Goal: Task Accomplishment & Management: Use online tool/utility

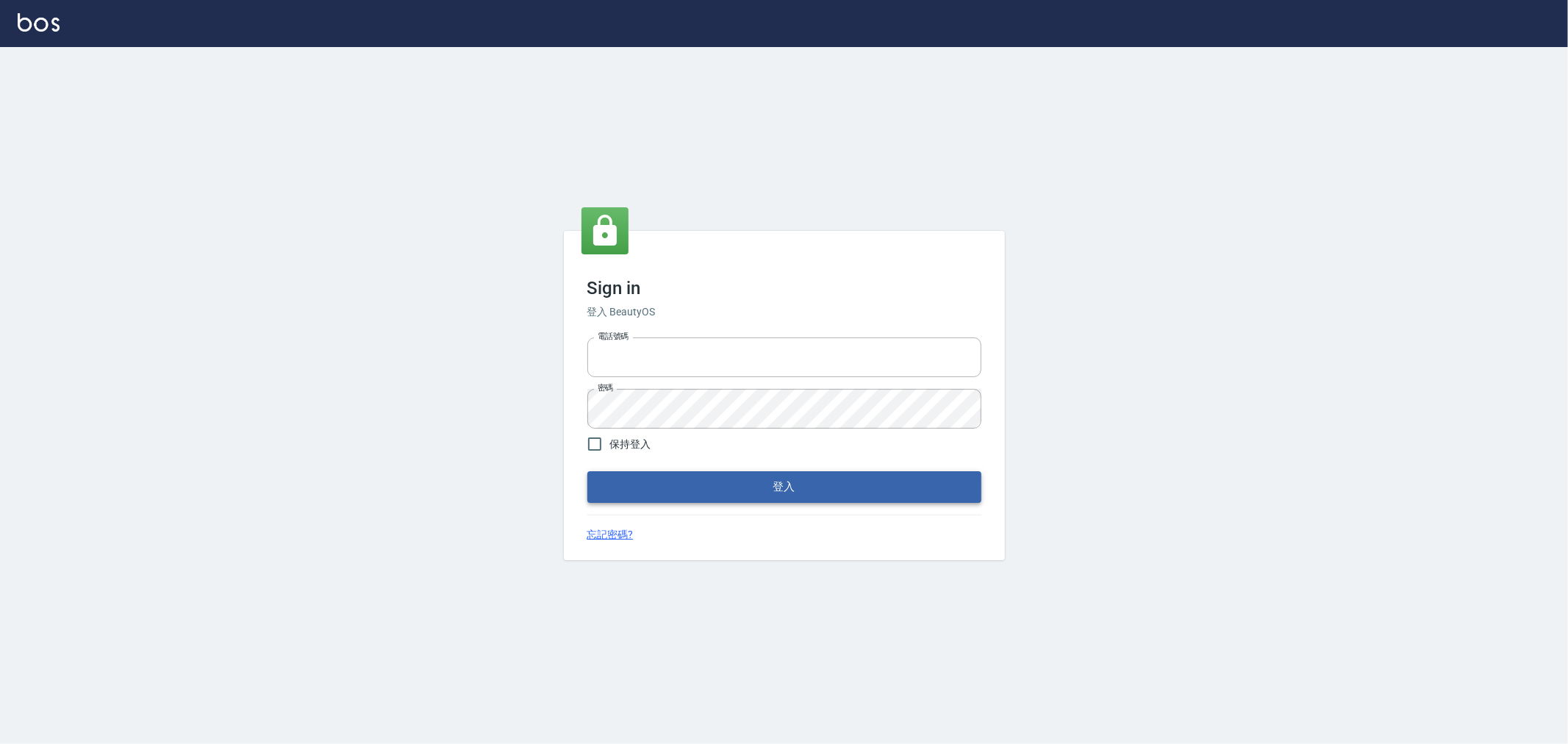
type input "0952064966"
click at [711, 487] on button "登入" at bounding box center [784, 487] width 394 height 31
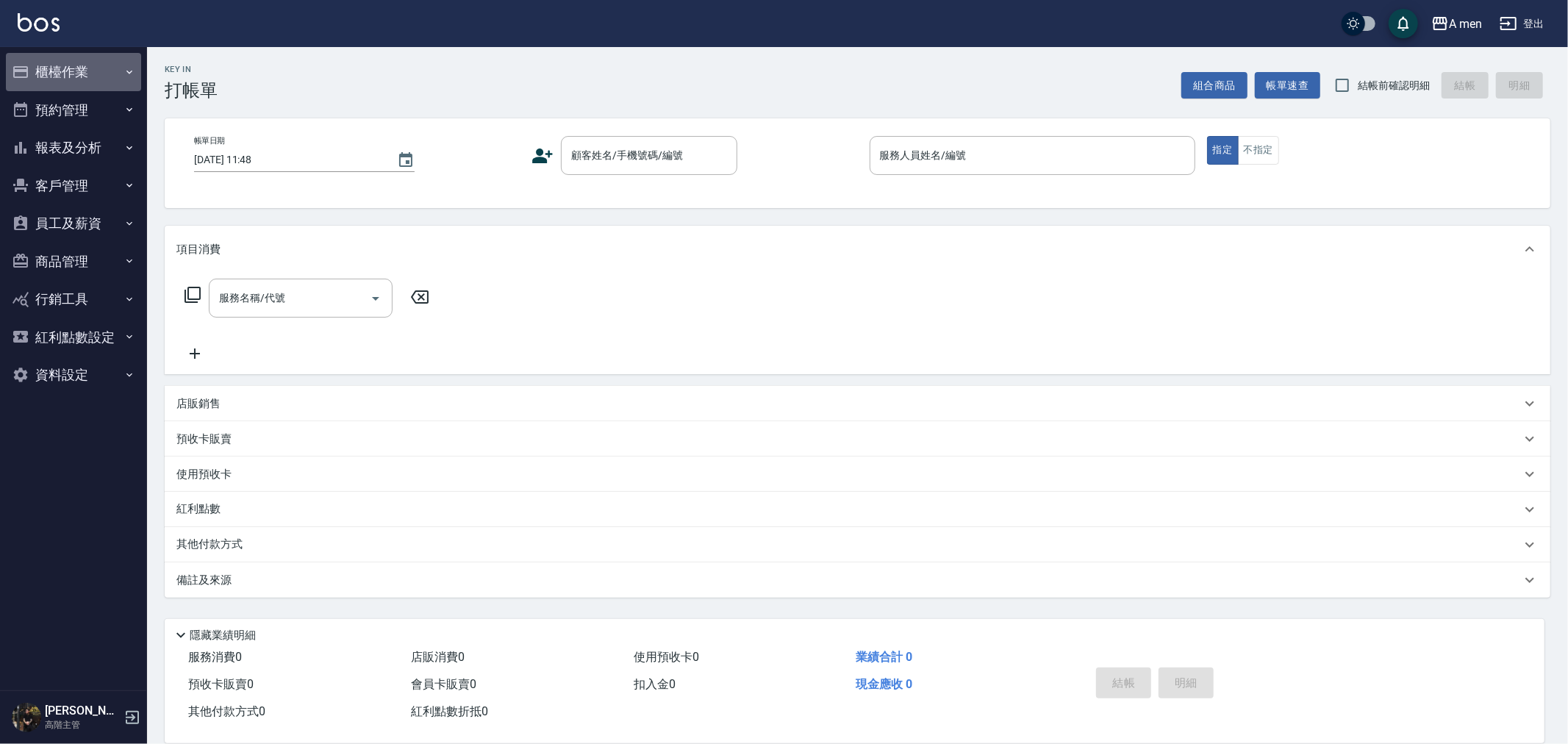
click at [69, 77] on button "櫃檯作業" at bounding box center [74, 72] width 135 height 38
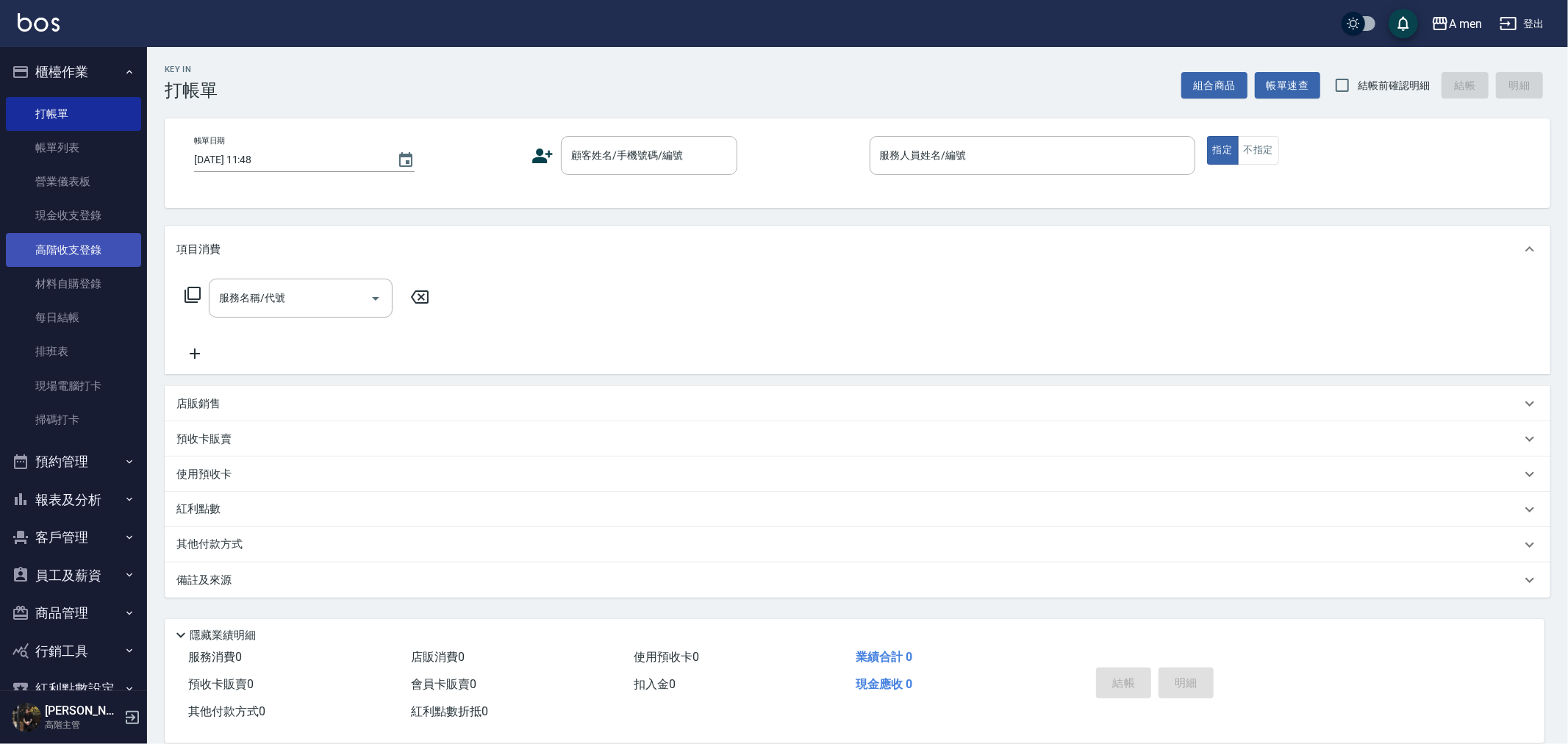
click at [86, 254] on link "高階收支登錄" at bounding box center [74, 251] width 135 height 34
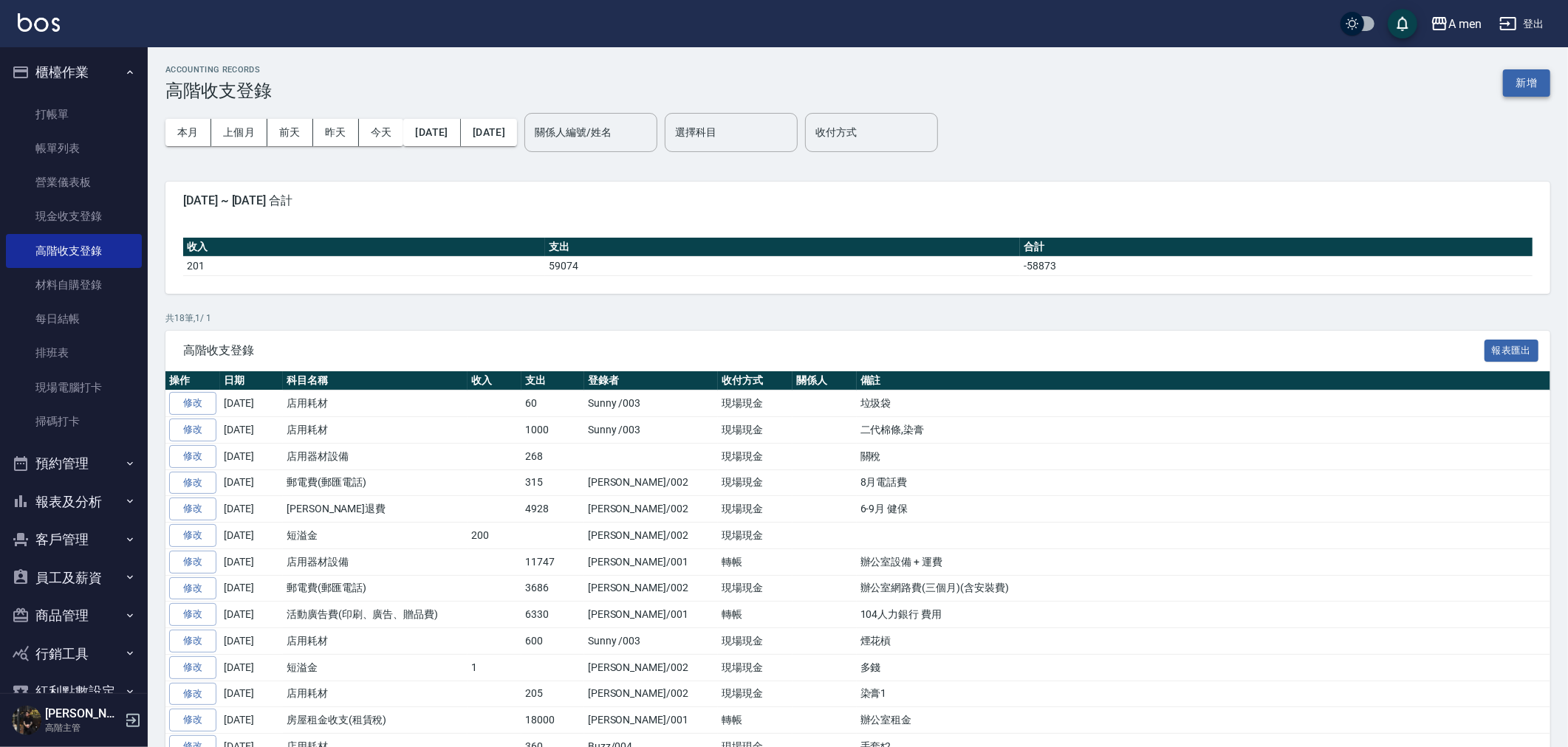
click at [1525, 91] on button "新增" at bounding box center [1527, 83] width 47 height 27
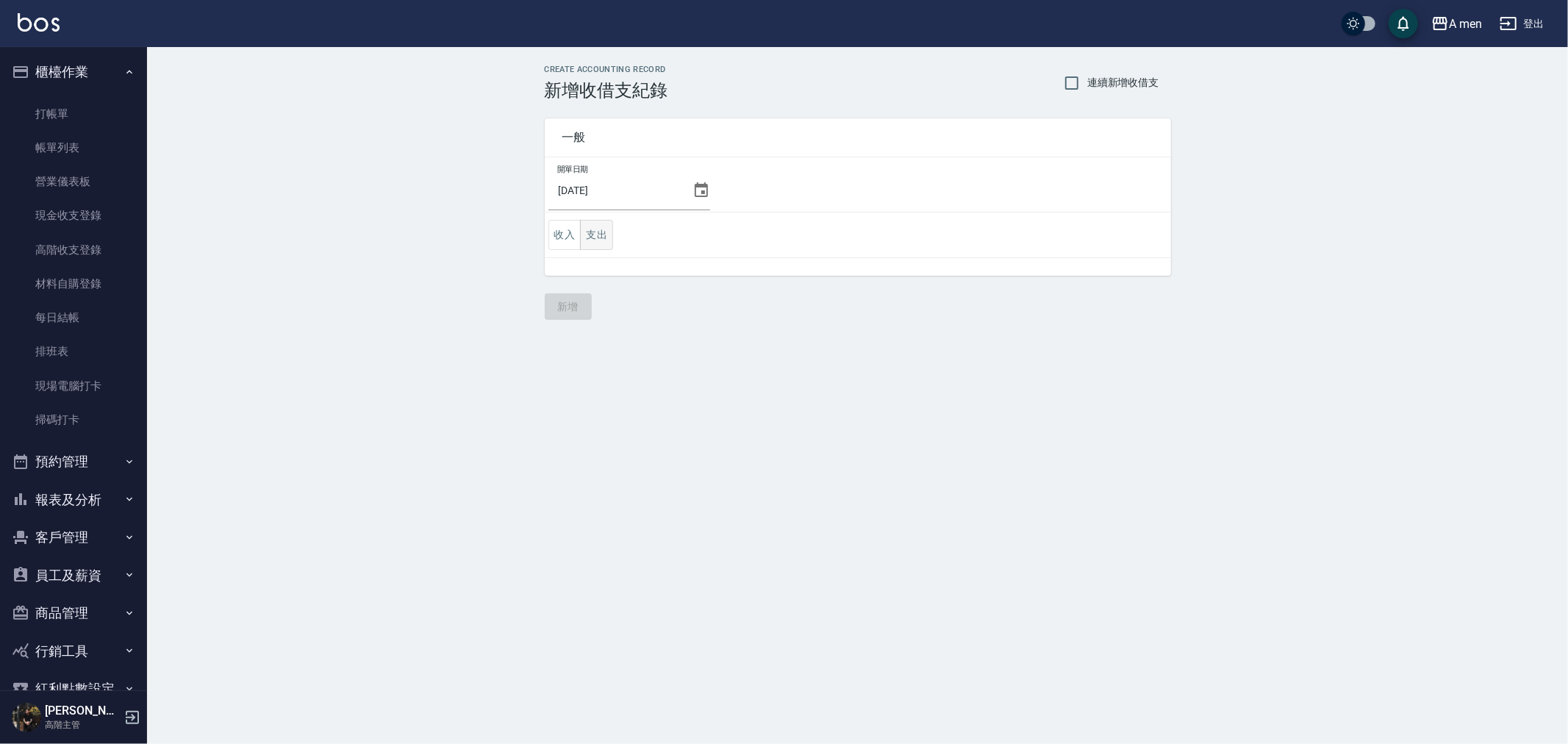
click at [600, 247] on button "支出" at bounding box center [596, 234] width 33 height 30
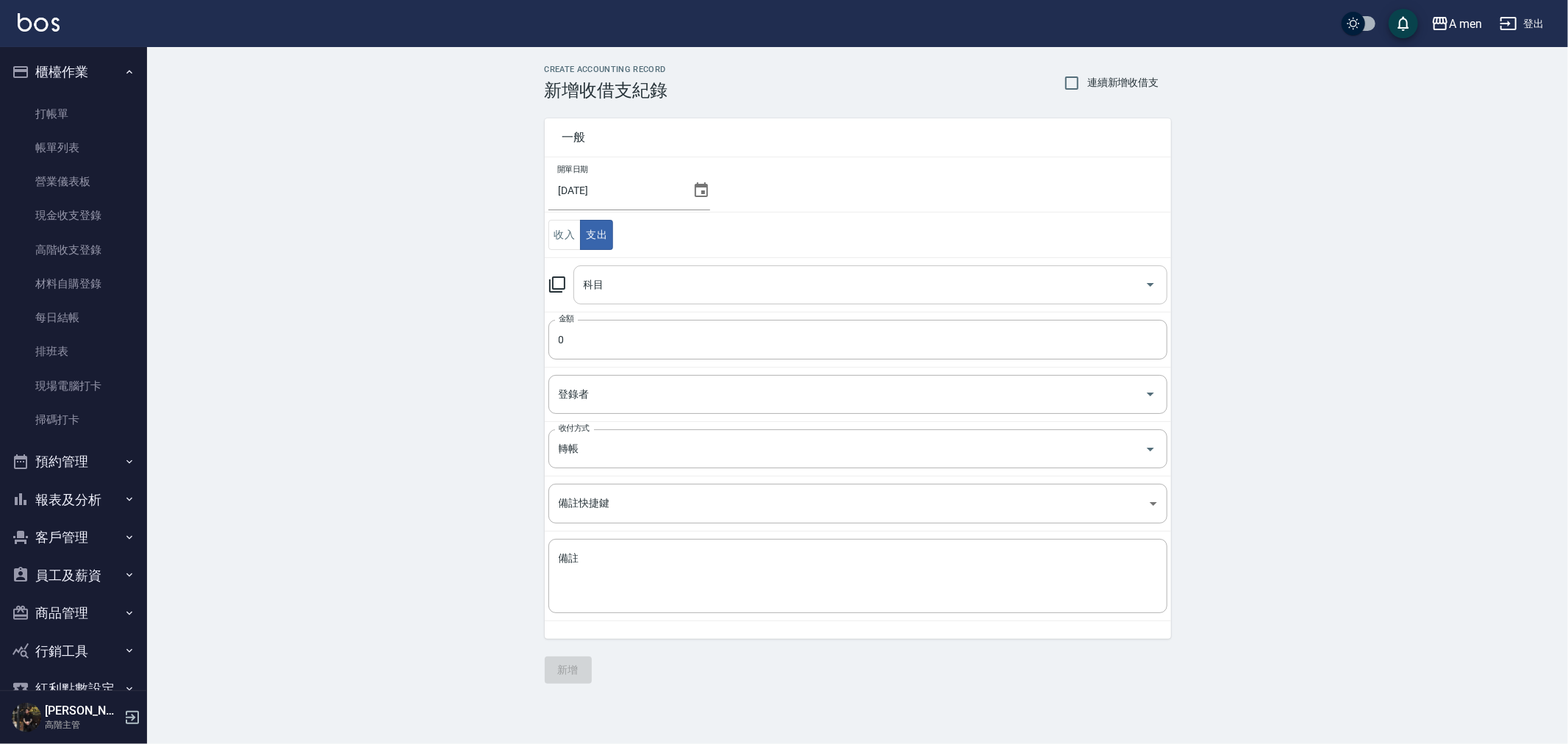
click at [611, 280] on input "科目" at bounding box center [859, 285] width 559 height 26
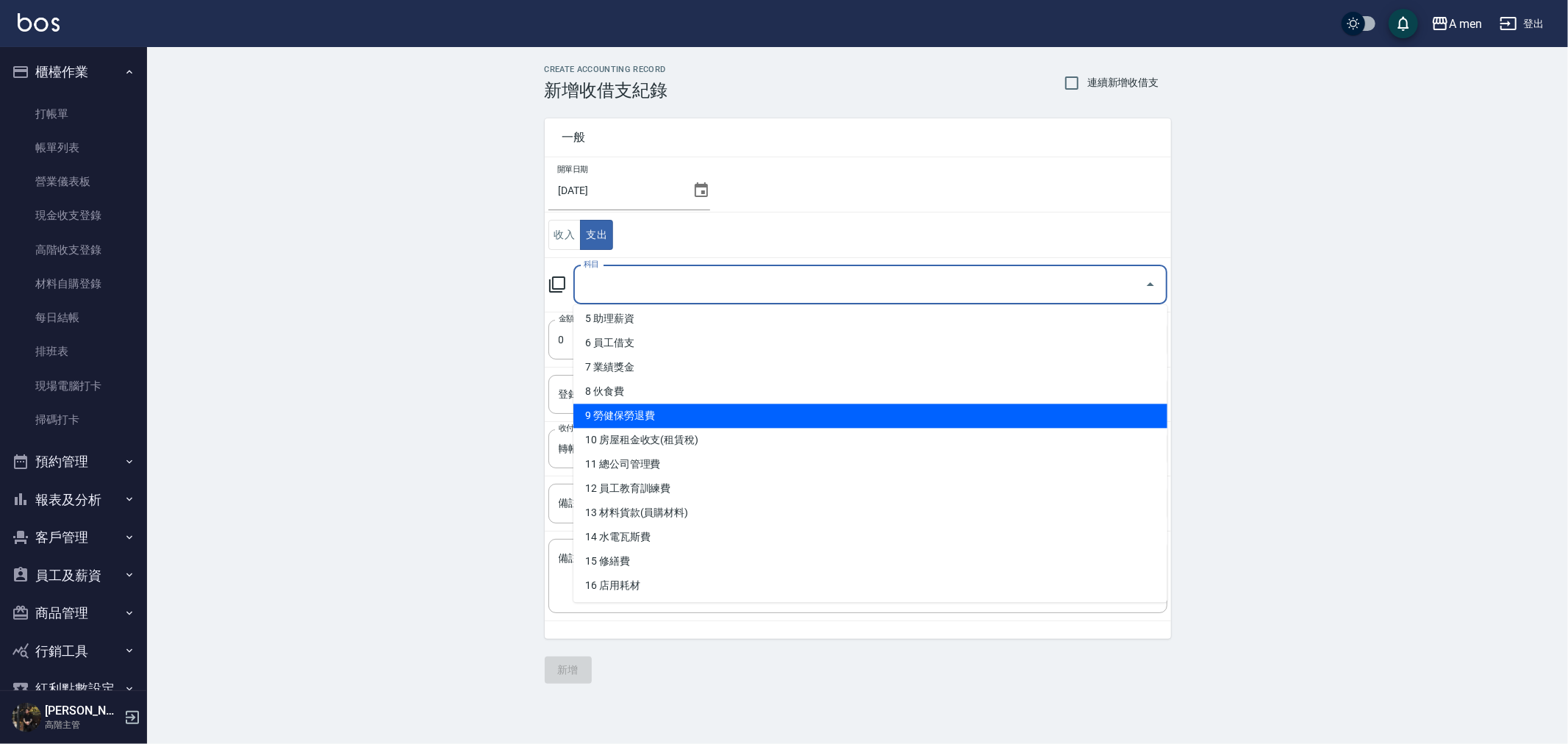
scroll to position [163, 0]
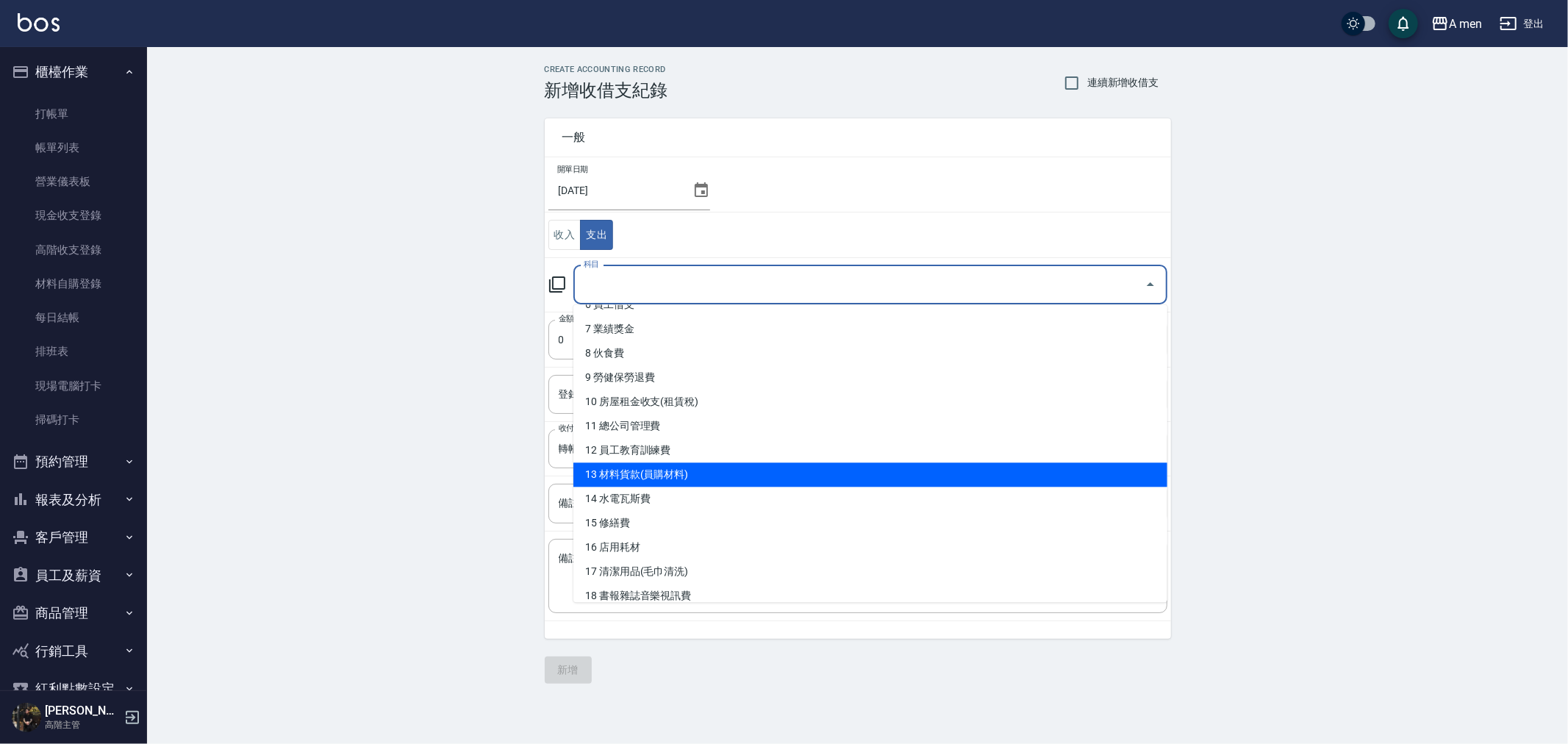
click at [688, 482] on li "13 材料貨款(員購材料)" at bounding box center [870, 474] width 594 height 24
type input "13 材料貨款(員購材料)"
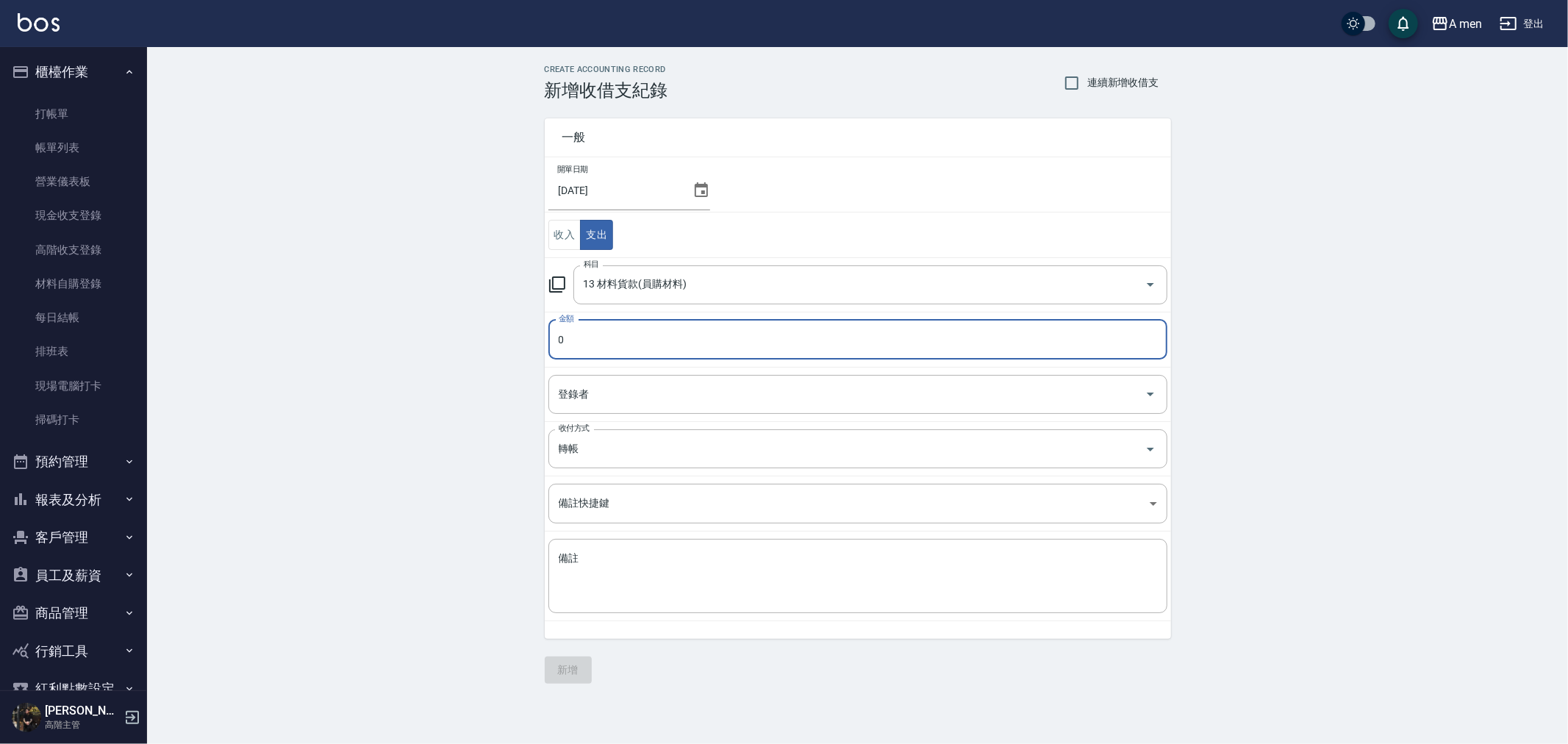
click at [681, 339] on input "0" at bounding box center [857, 340] width 619 height 40
type input "4875"
click at [607, 396] on input "登錄者" at bounding box center [848, 394] width 584 height 26
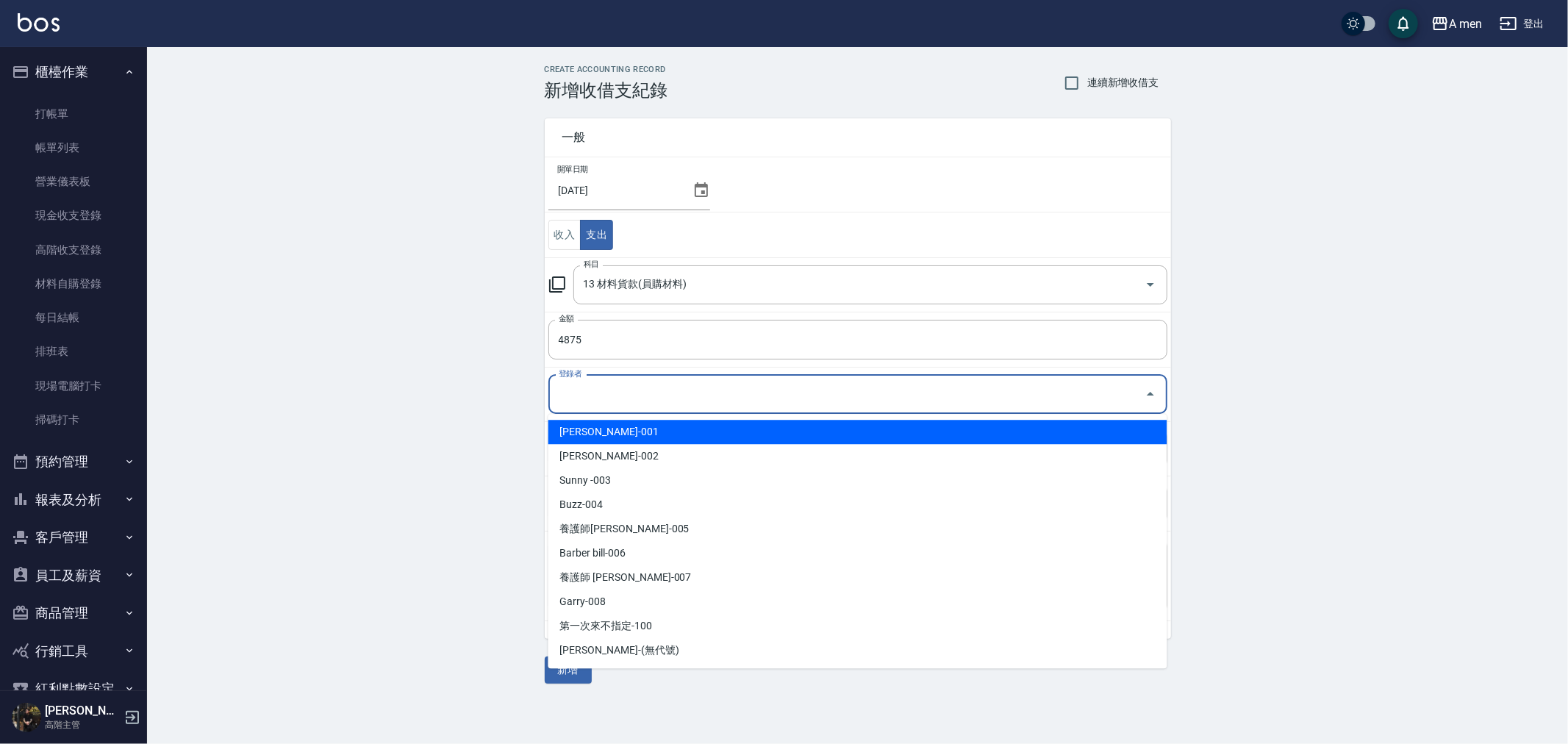
click at [608, 425] on li "[PERSON_NAME]-001" at bounding box center [857, 432] width 619 height 24
type input "[PERSON_NAME]-001"
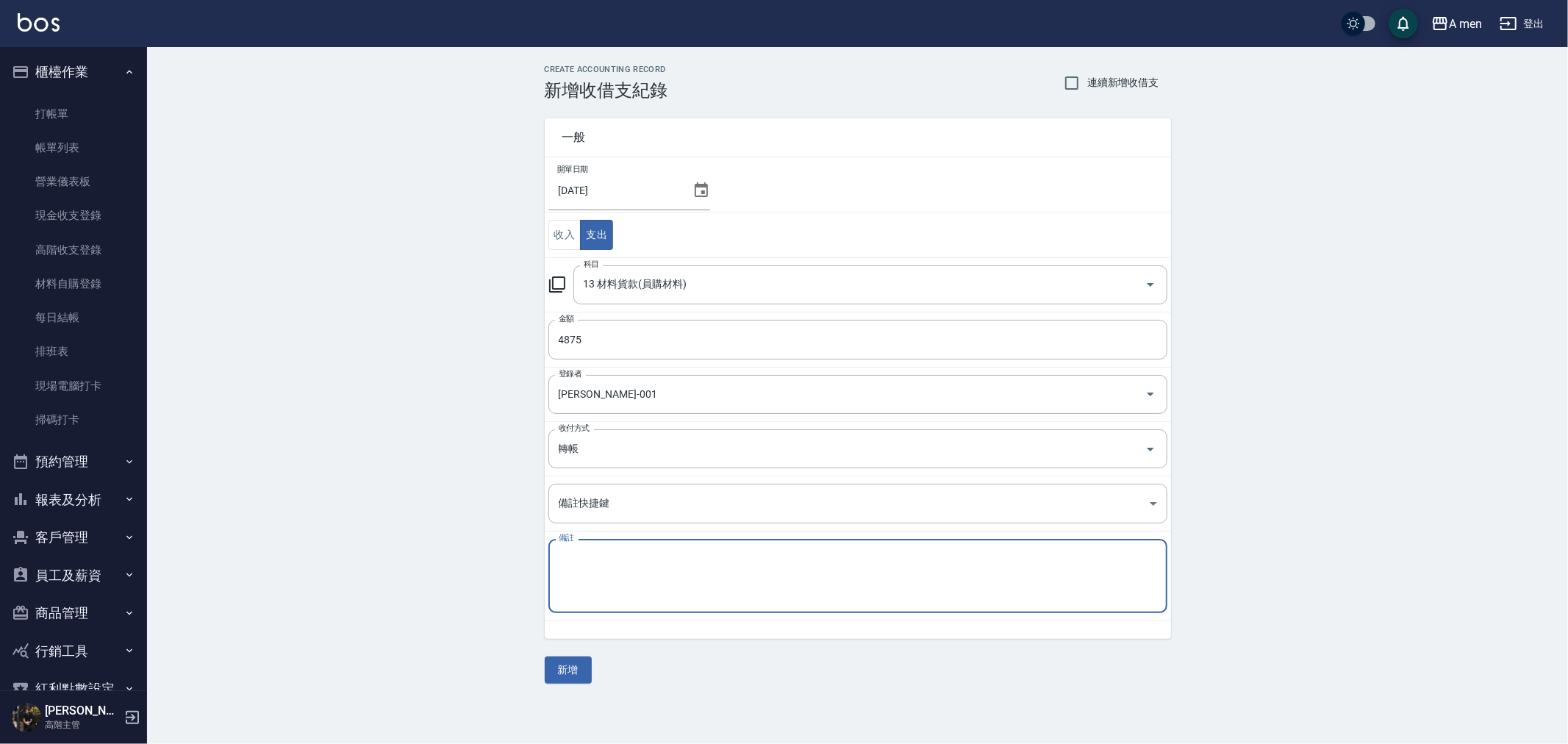
click at [626, 583] on textarea "備註" at bounding box center [858, 576] width 599 height 50
type textarea "6月份 名麗貨款"
click at [559, 656] on div "一般 開單日期 [DATE] 收入 支出 科目 13 材料貨款(員購材料) 科目 金額 4875 金額 登錄者 [PERSON_NAME]-001 登錄者 收…" at bounding box center [857, 392] width 627 height 583
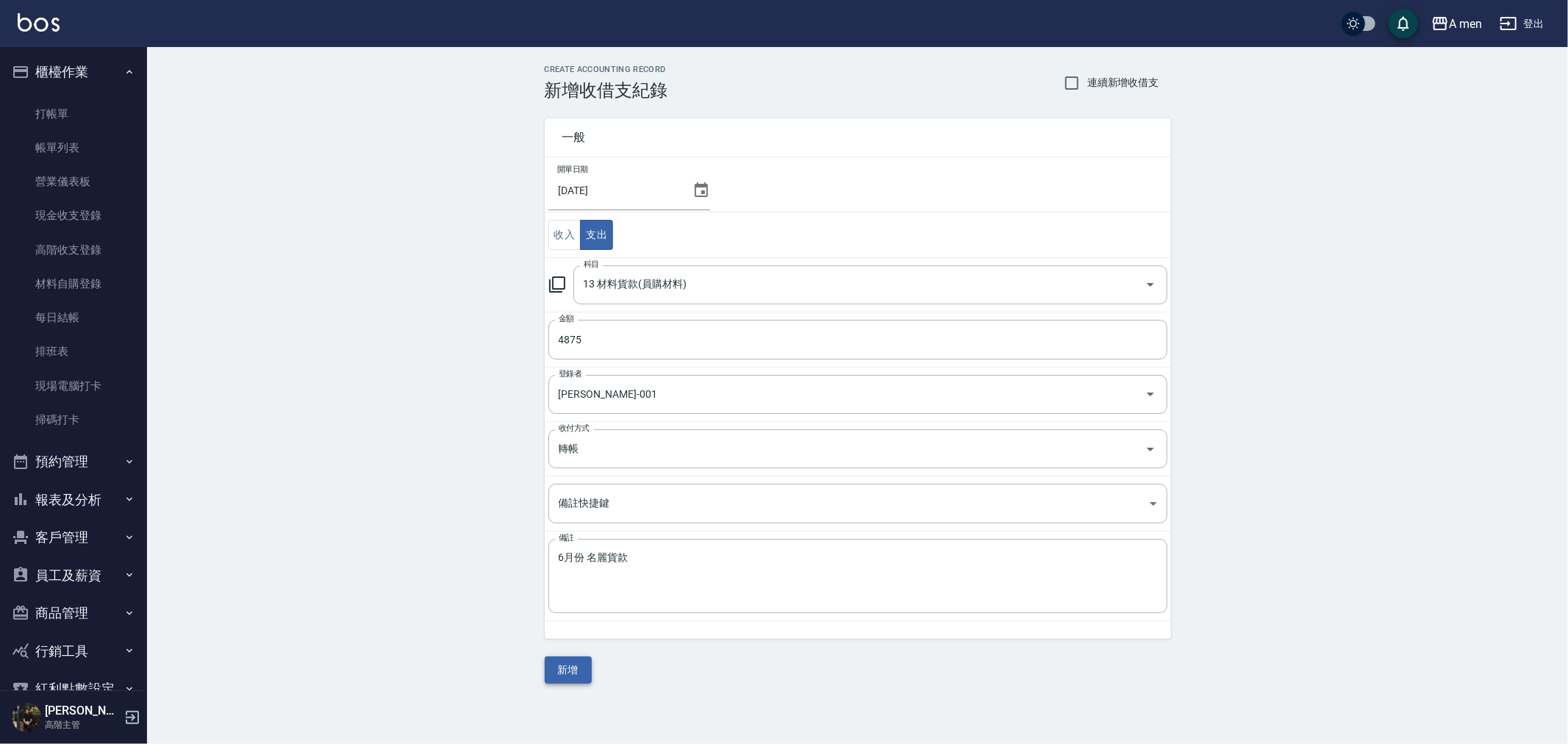
click at [560, 664] on button "新增" at bounding box center [568, 670] width 47 height 27
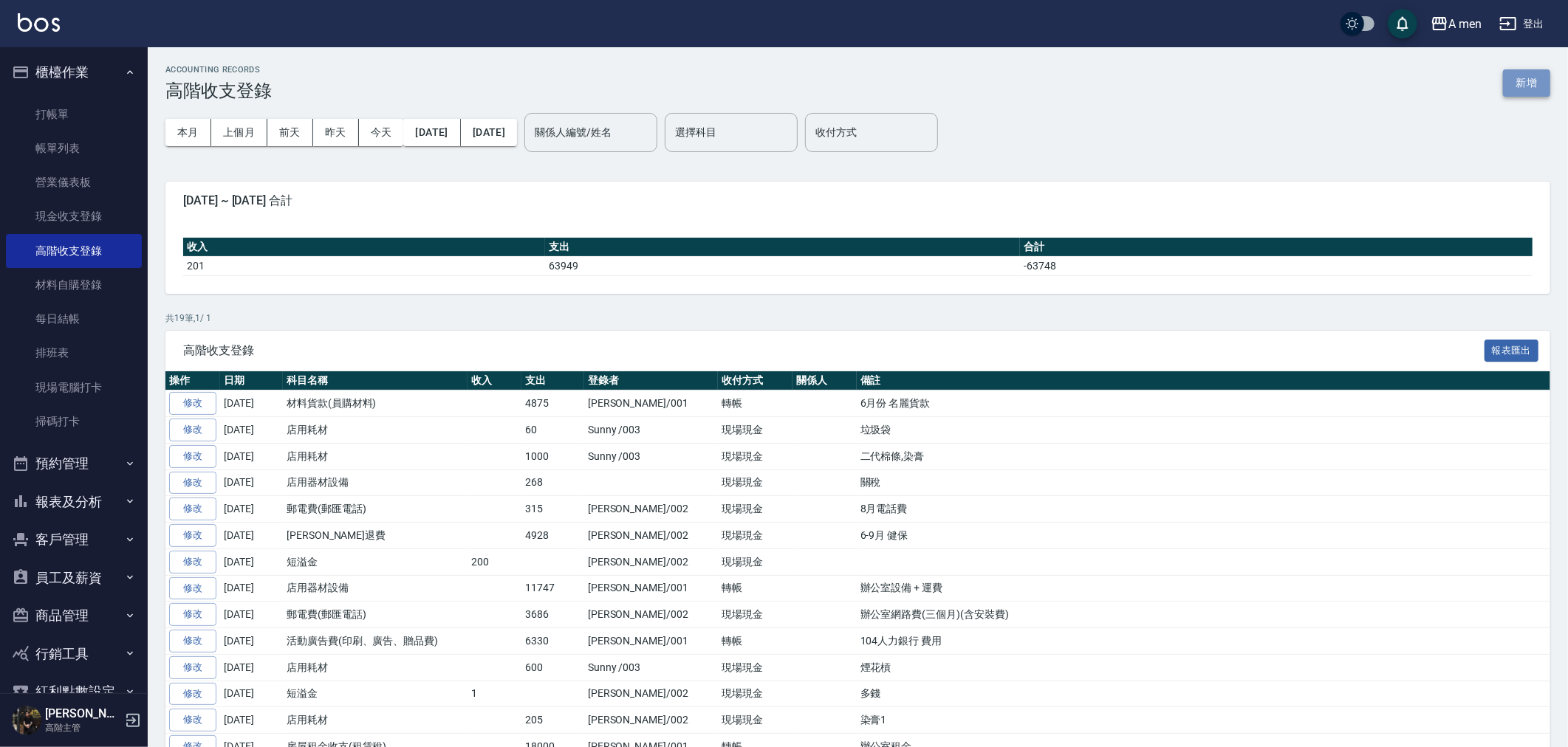
click at [1510, 92] on button "新增" at bounding box center [1527, 83] width 47 height 27
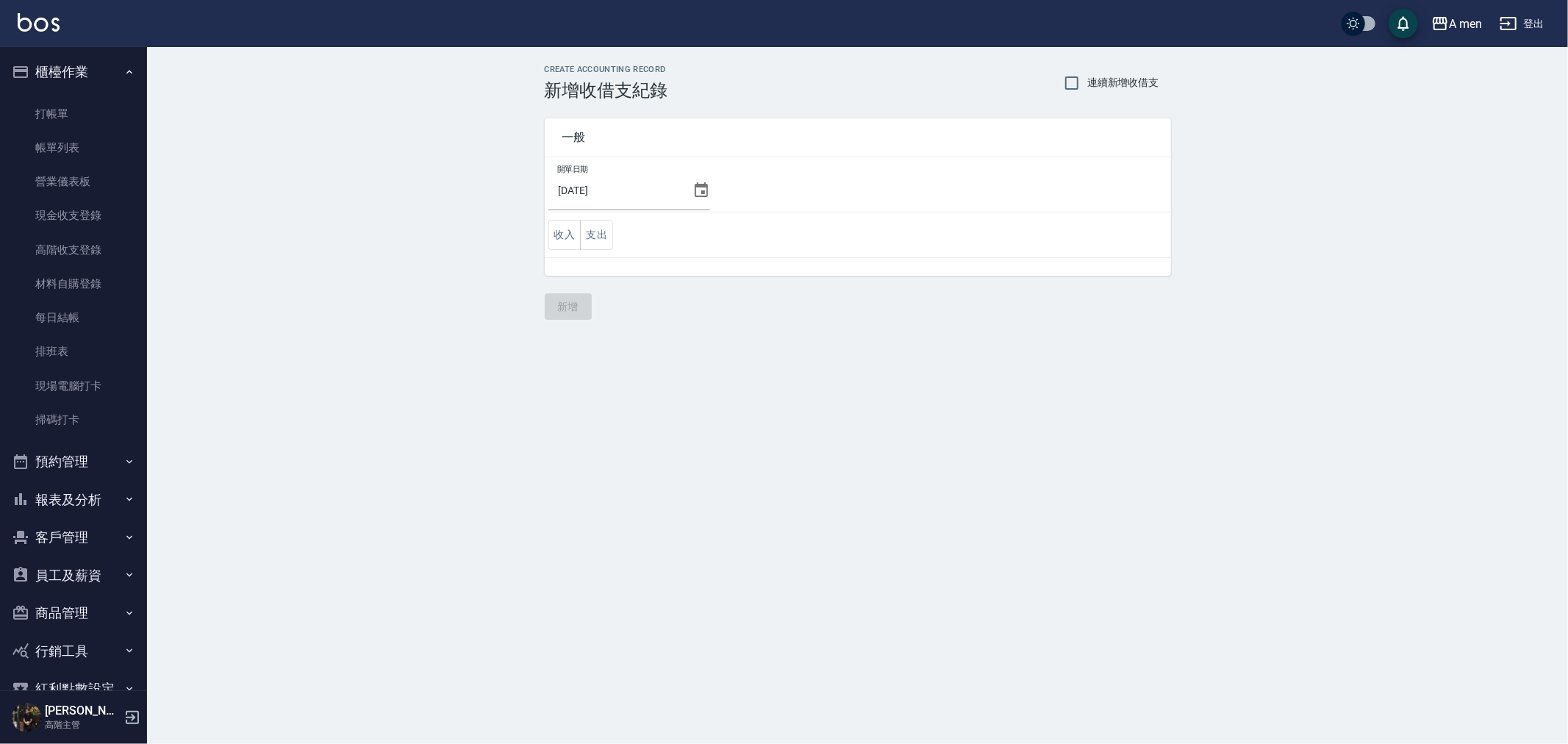
click at [616, 232] on td "收入 支出" at bounding box center [857, 235] width 627 height 46
click at [609, 236] on button "支出" at bounding box center [596, 234] width 33 height 30
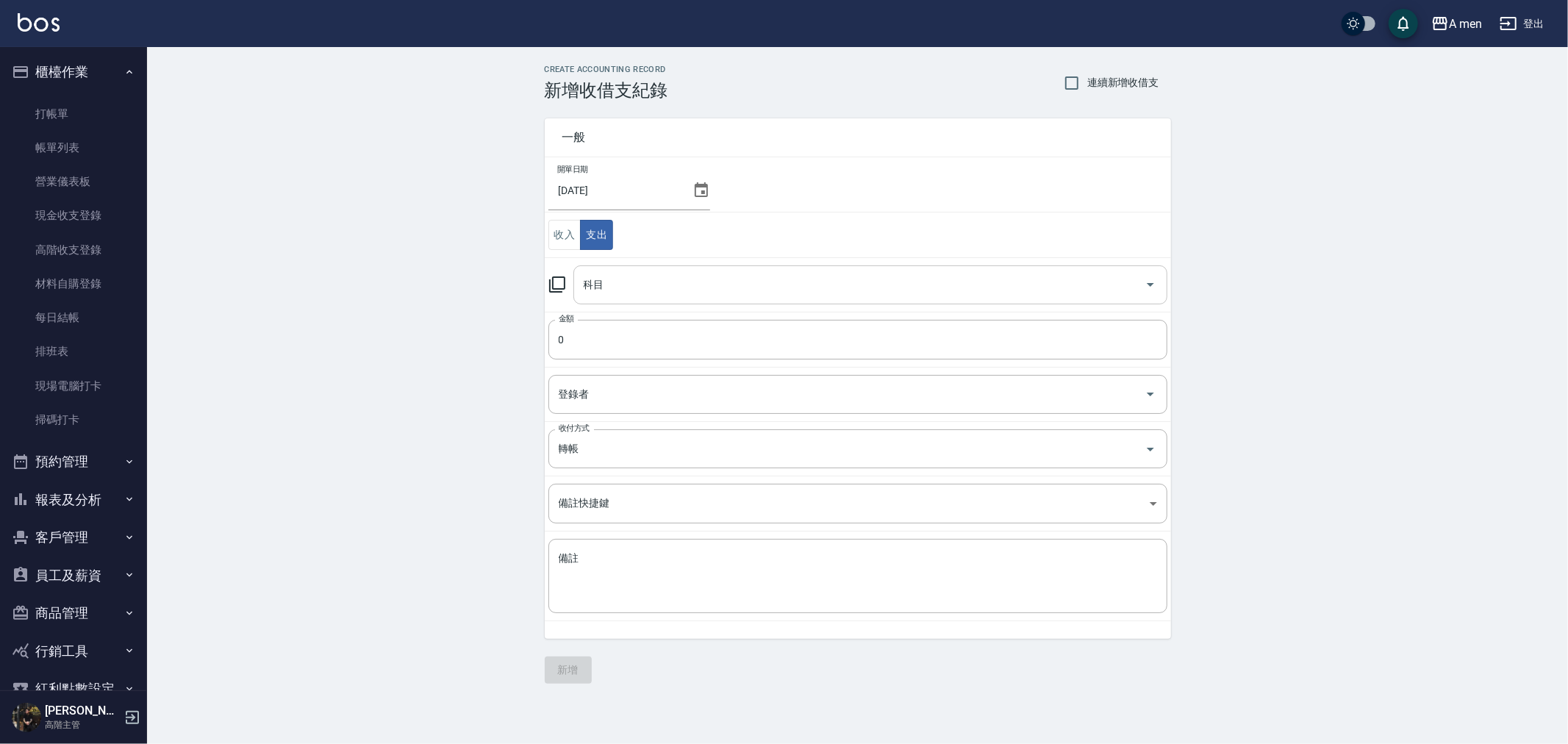
click at [647, 280] on input "科目" at bounding box center [859, 285] width 559 height 26
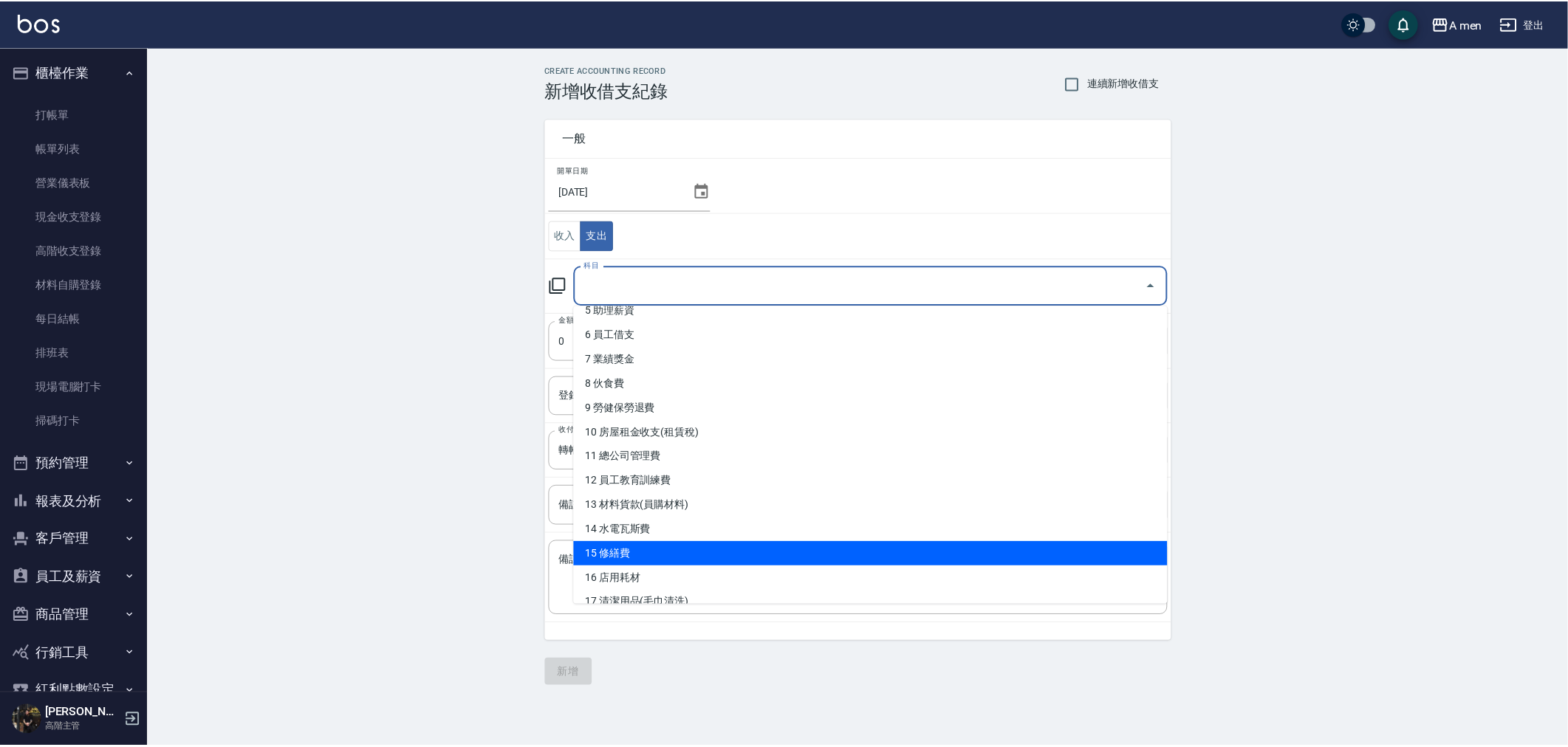
scroll to position [164, 0]
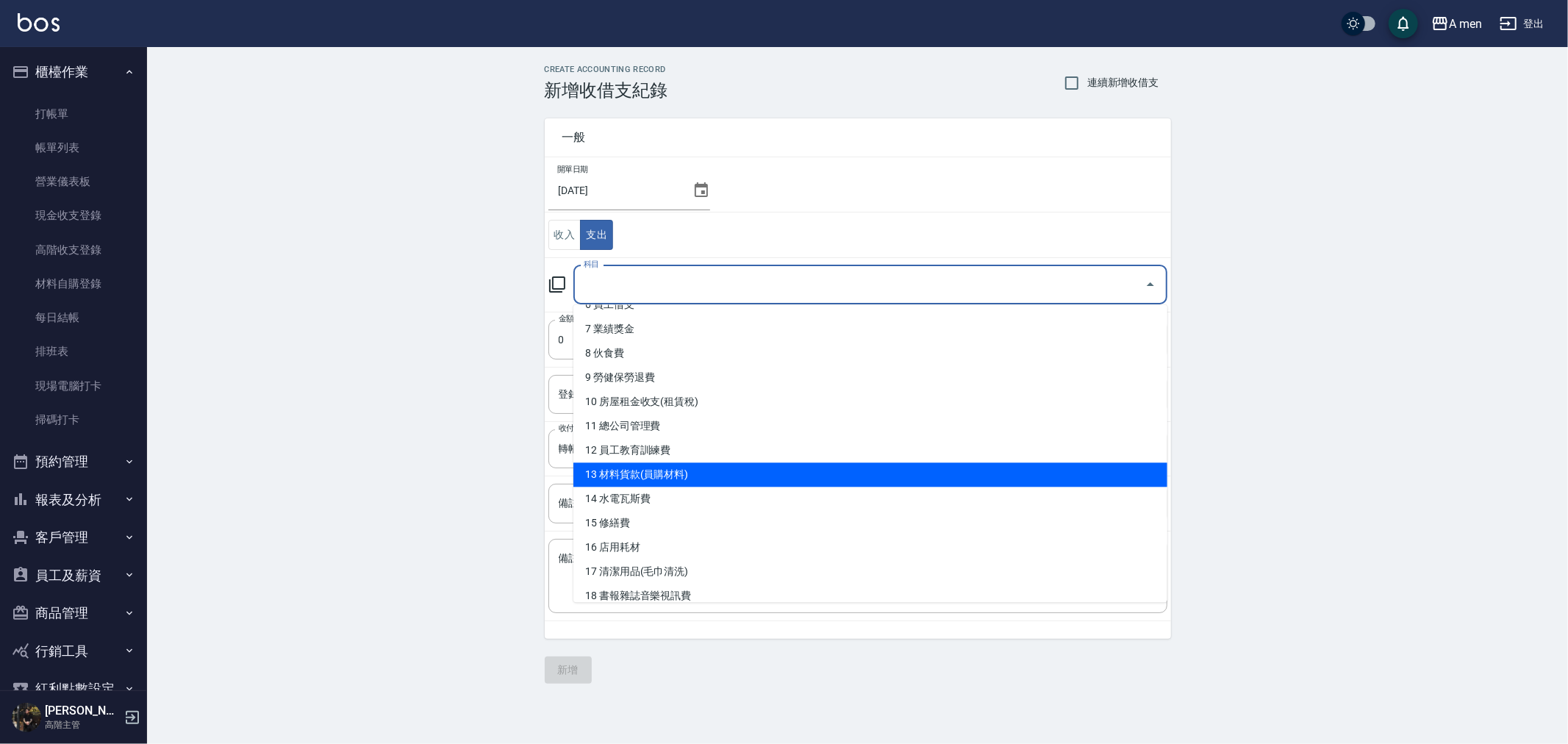
click at [660, 482] on li "13 材料貨款(員購材料)" at bounding box center [870, 474] width 594 height 24
type input "13 材料貨款(員購材料)"
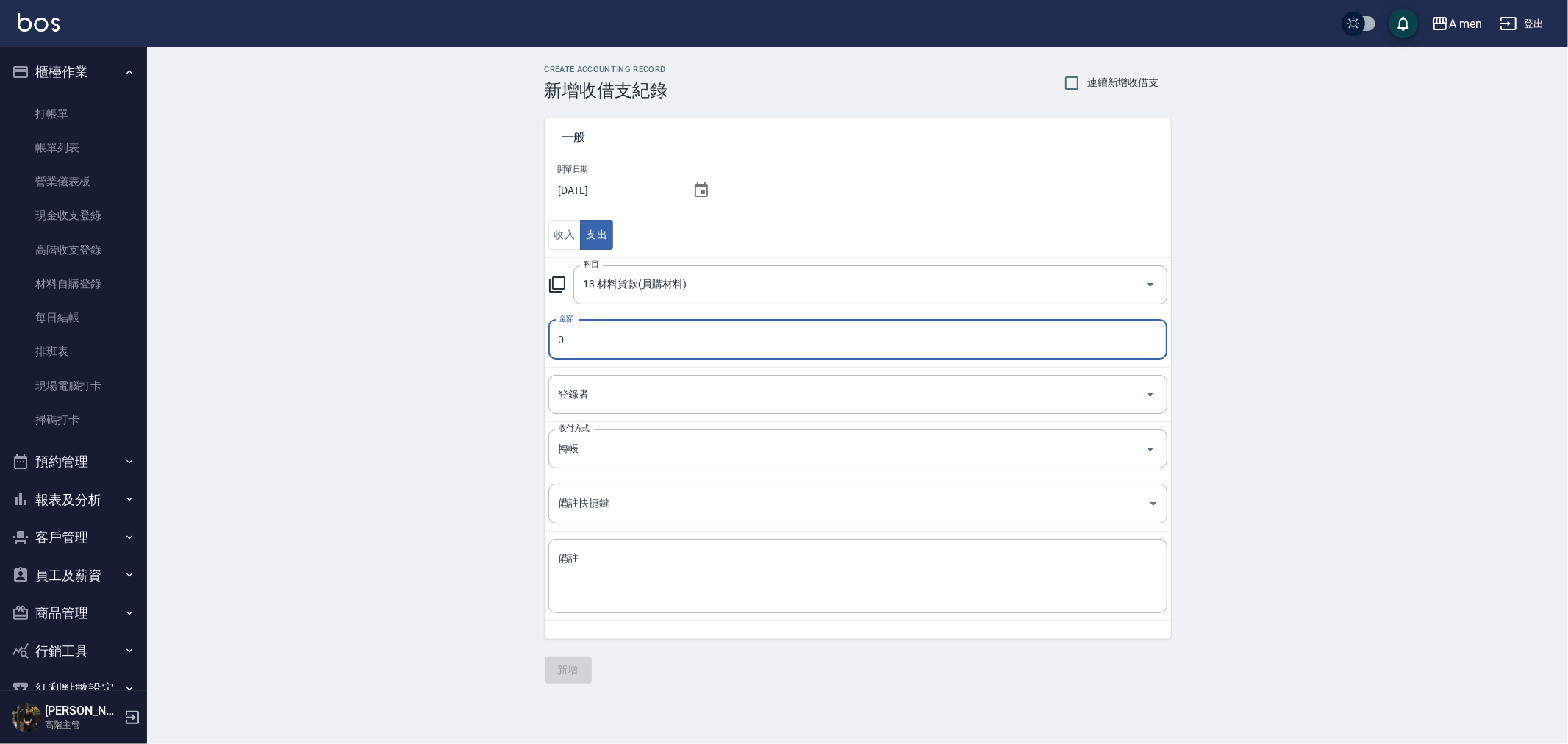
paste input "11568"
type input "11568"
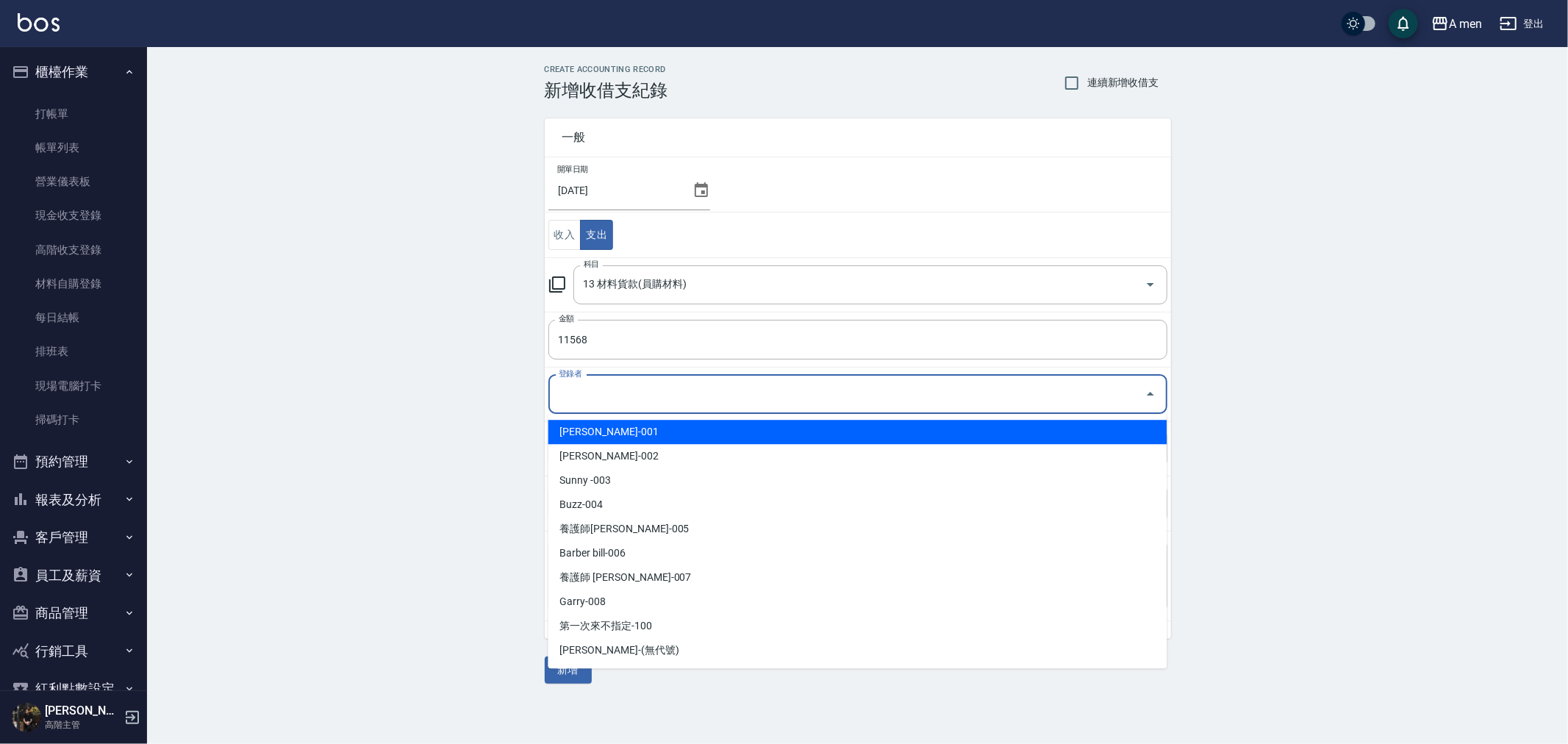
click at [601, 391] on input "登錄者" at bounding box center [848, 394] width 584 height 26
click at [604, 431] on li "[PERSON_NAME]-001" at bounding box center [857, 432] width 619 height 24
type input "[PERSON_NAME]-001"
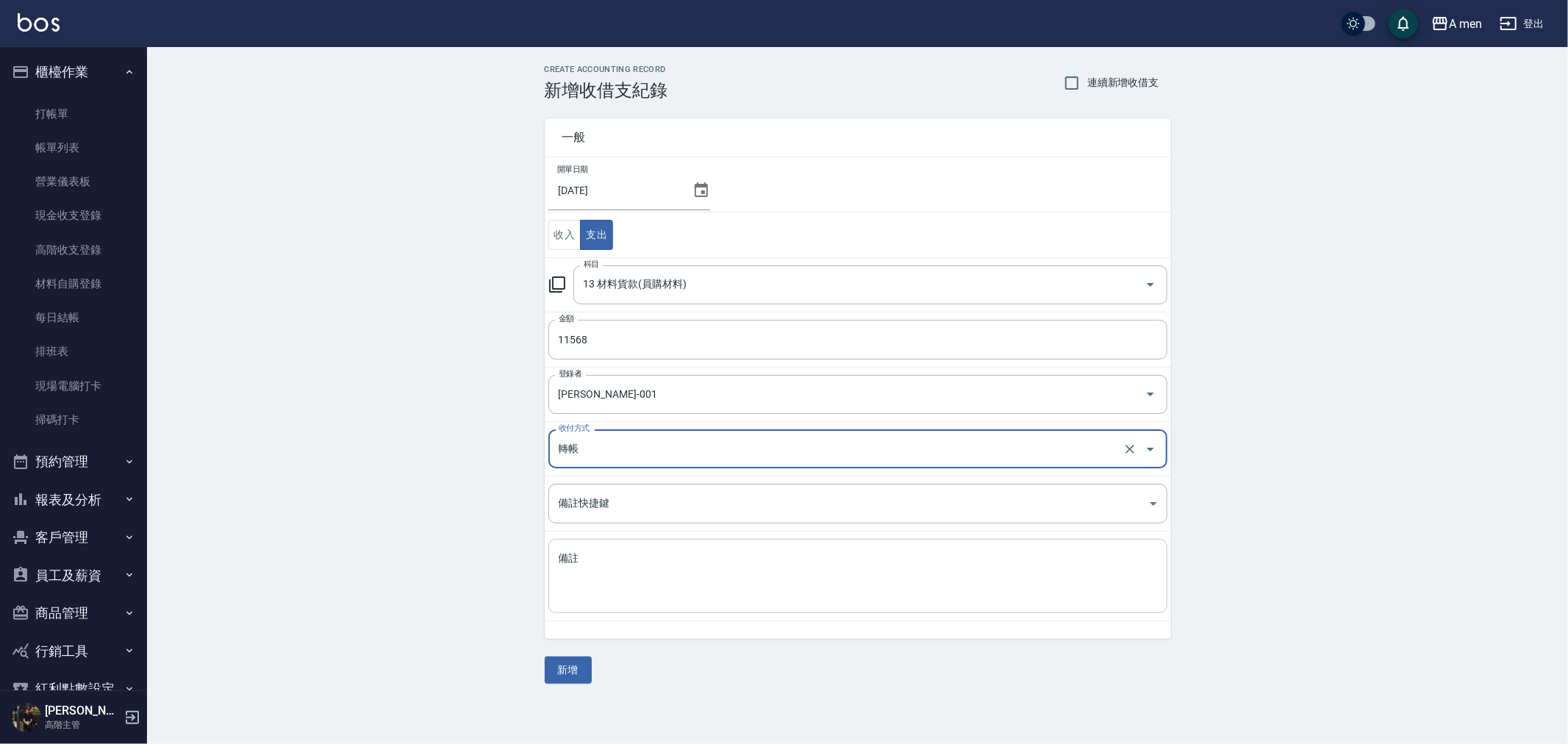
click at [610, 552] on textarea "備註" at bounding box center [858, 576] width 599 height 50
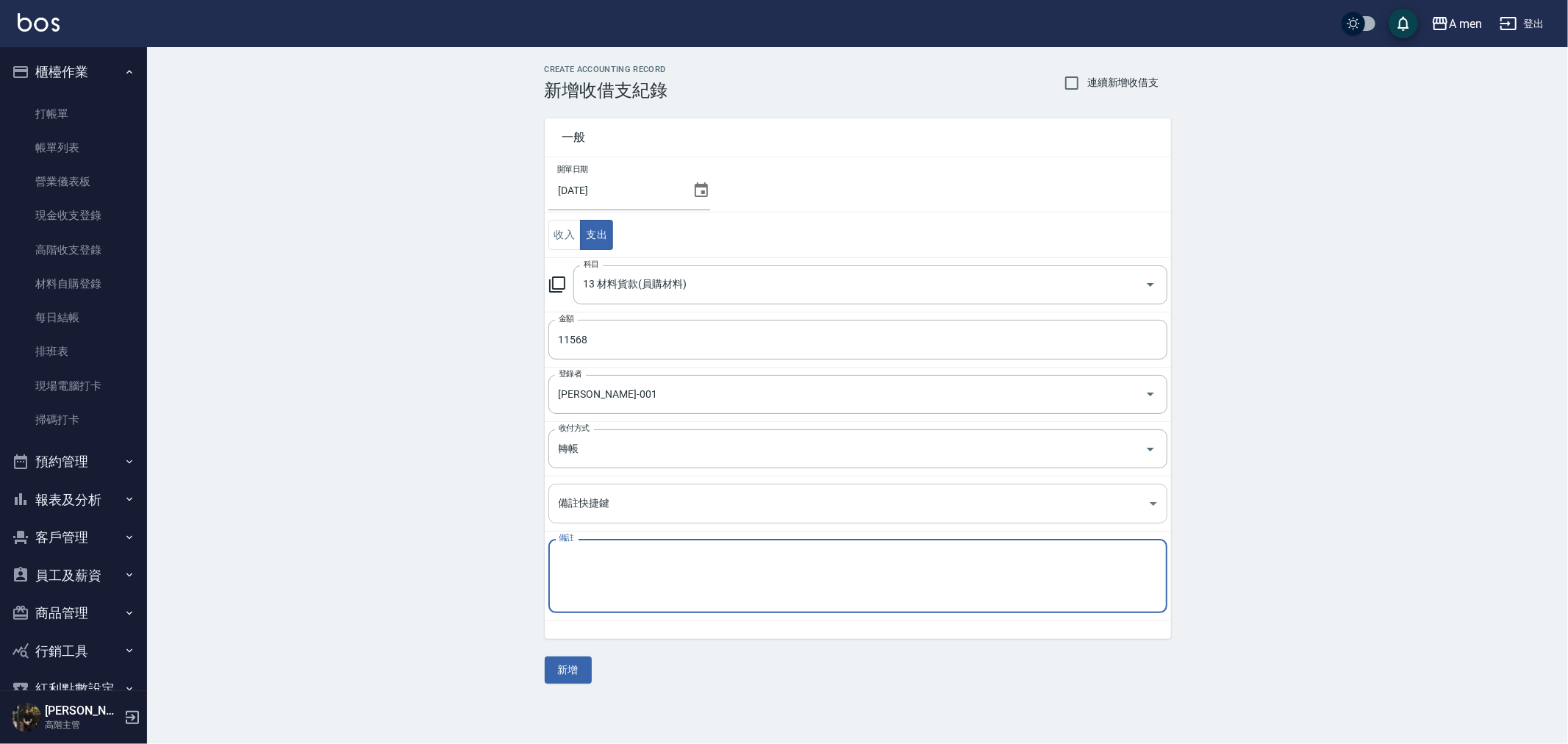
type textarea "v"
type textarea "心"
type textarea "新德陽8月貨款"
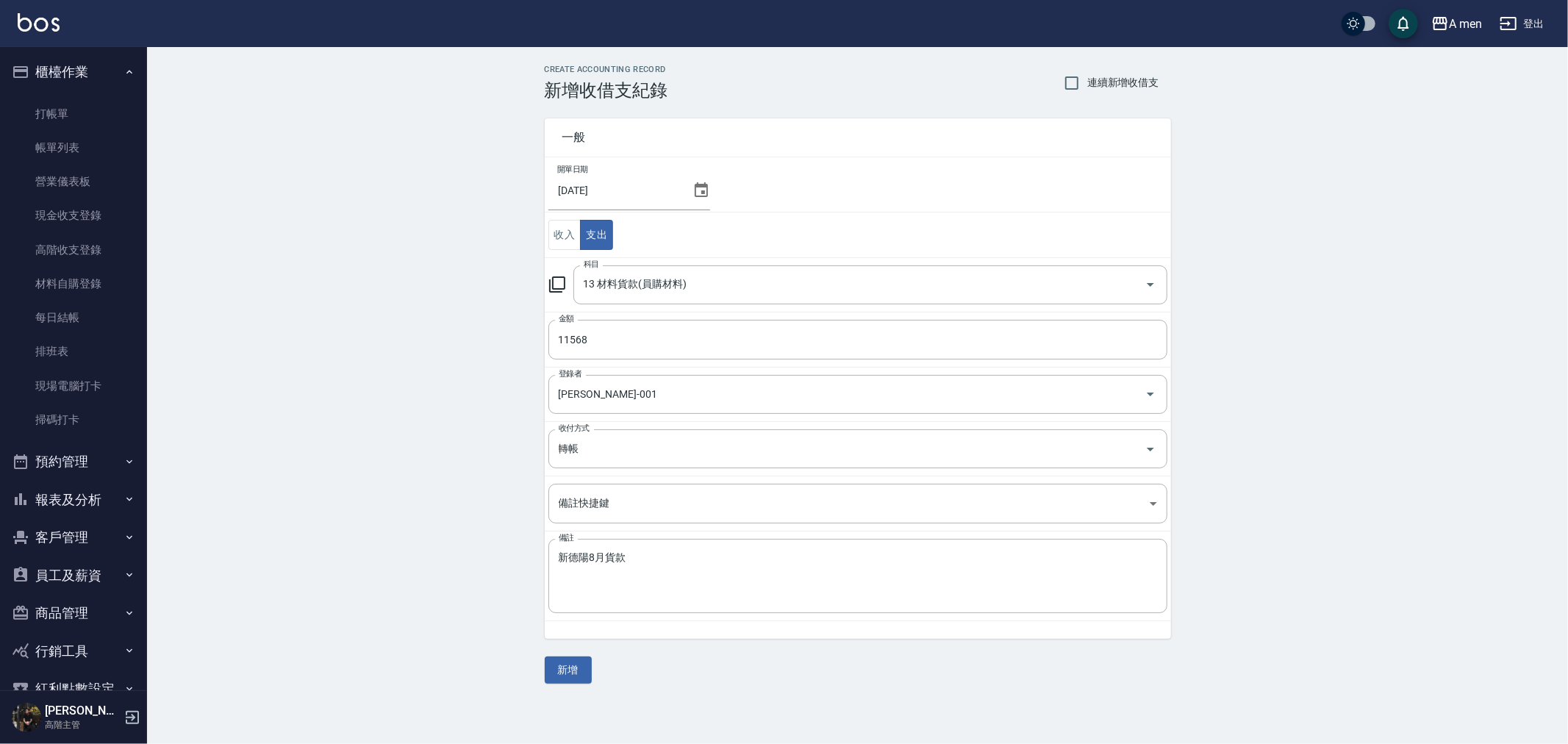
click at [578, 653] on div "一般 開單日期 [DATE] 收入 支出 科目 13 材料貨款(員購材料) 科目 金額 11568 金額 登錄者 [PERSON_NAME]-001 登錄者 …" at bounding box center [857, 392] width 627 height 583
click at [582, 658] on button "新增" at bounding box center [568, 670] width 47 height 27
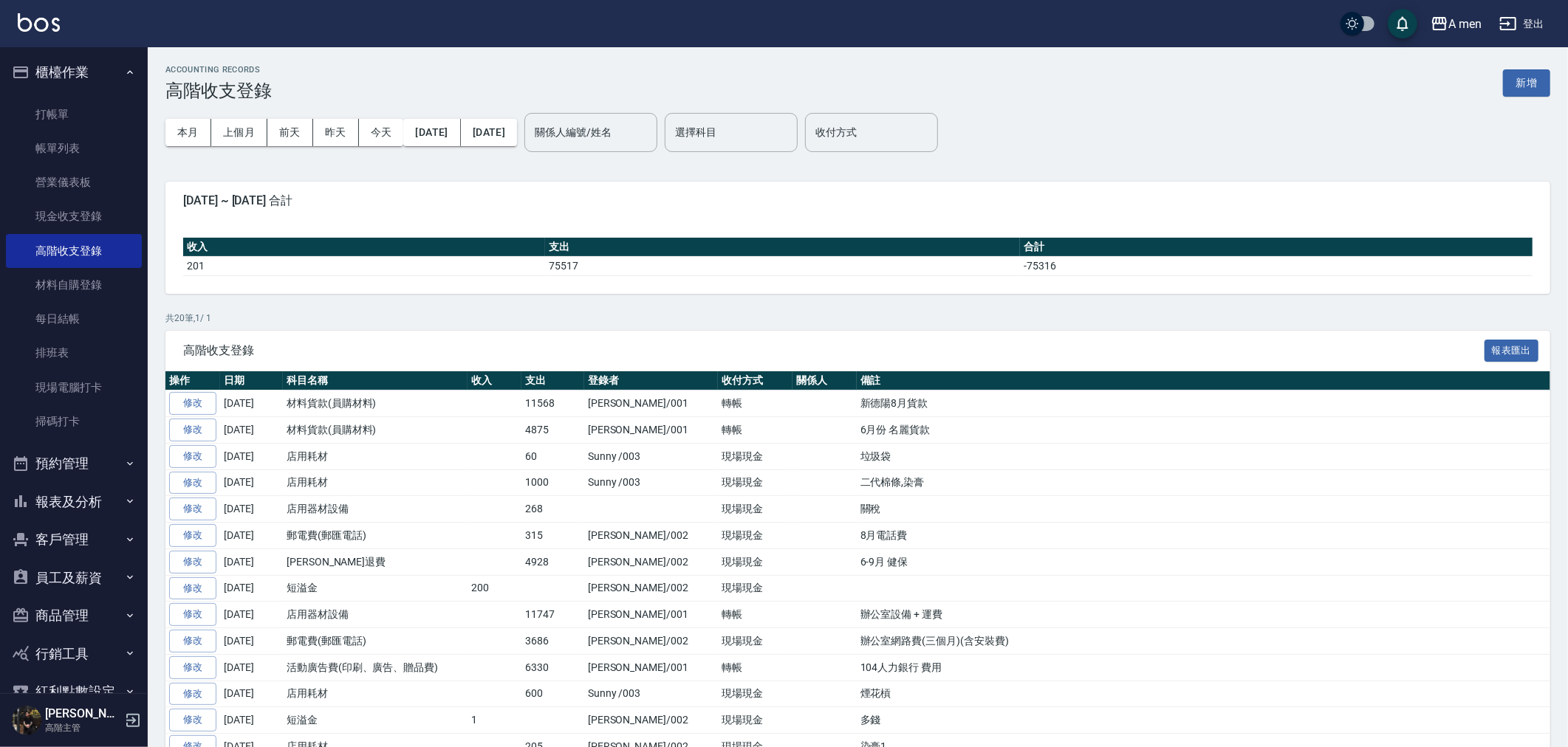
click at [82, 463] on button "預約管理" at bounding box center [74, 464] width 136 height 38
click at [79, 539] on link "單日預約紀錄" at bounding box center [74, 540] width 136 height 34
